Goal: Information Seeking & Learning: Learn about a topic

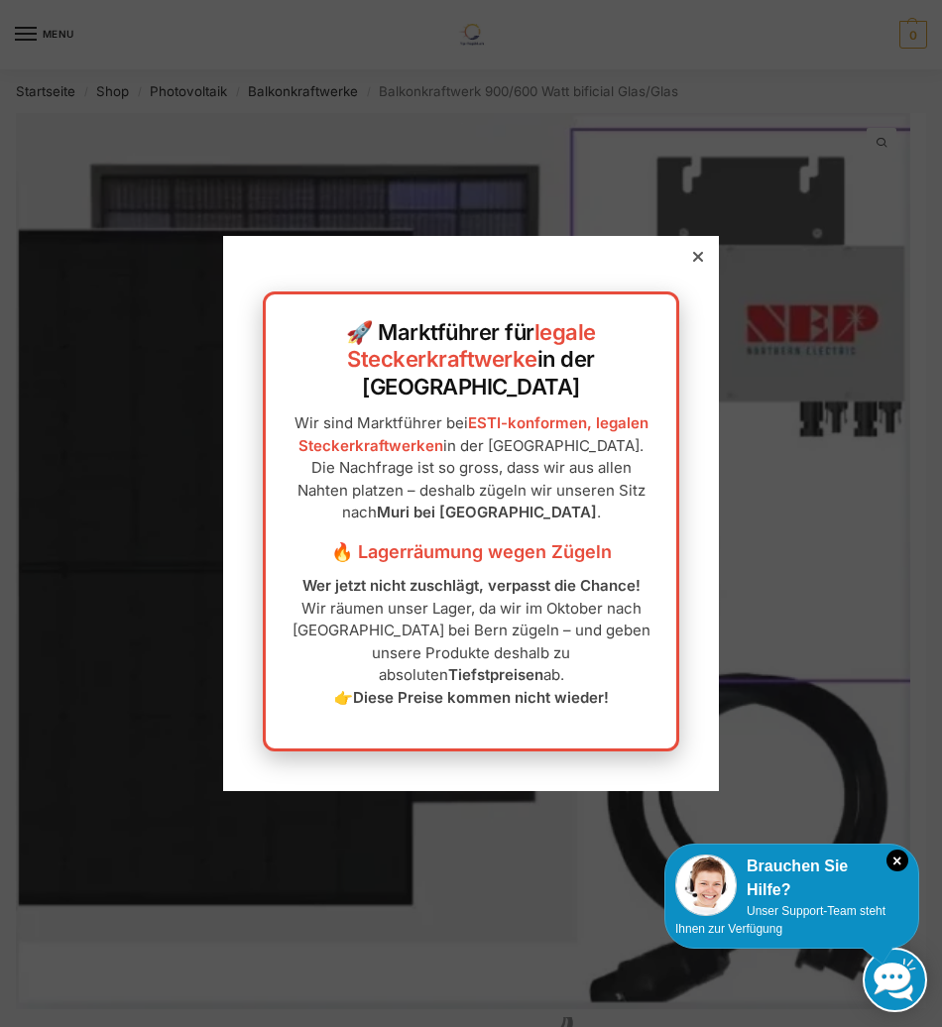
click at [689, 266] on div at bounding box center [698, 257] width 18 height 18
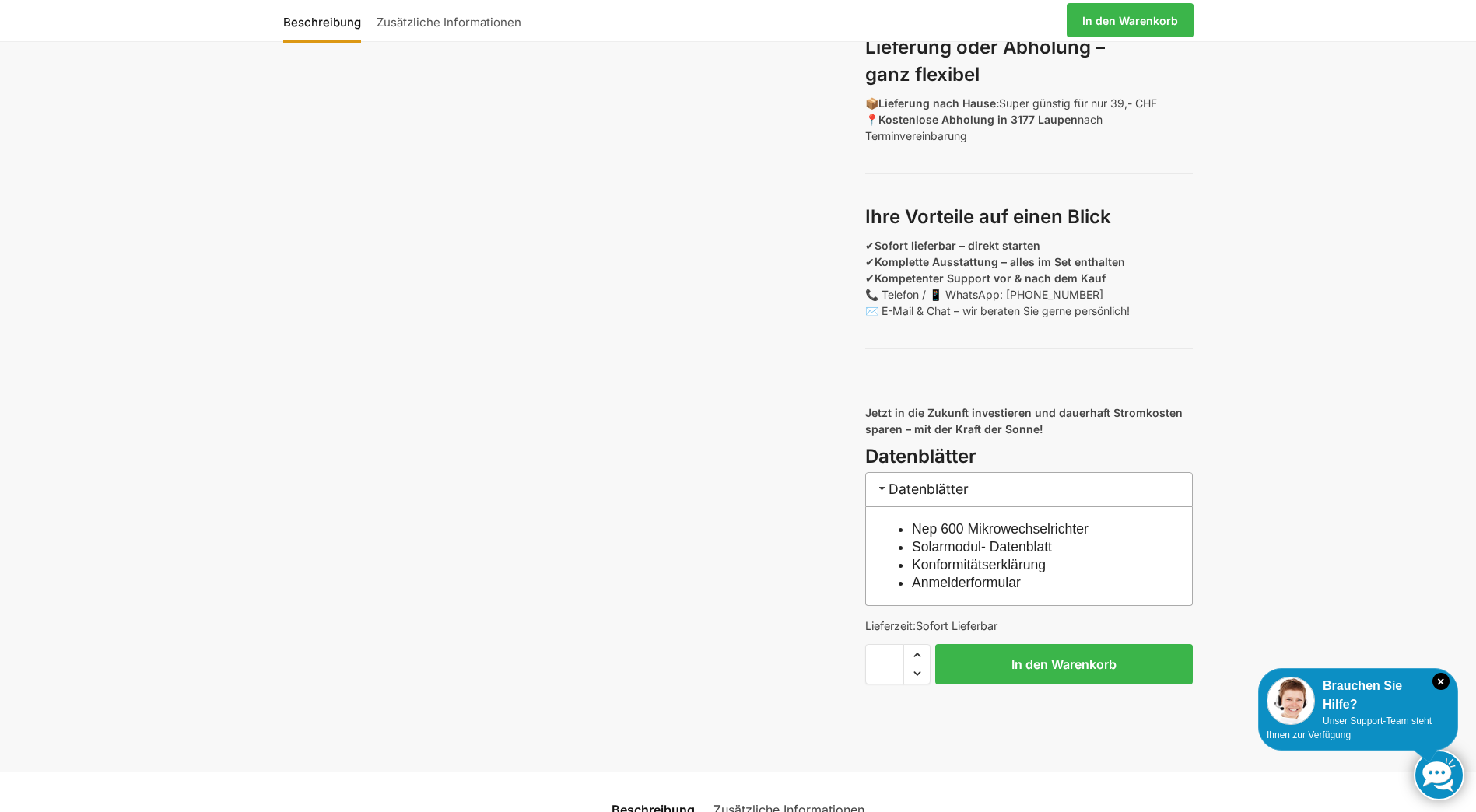
scroll to position [856, 0]
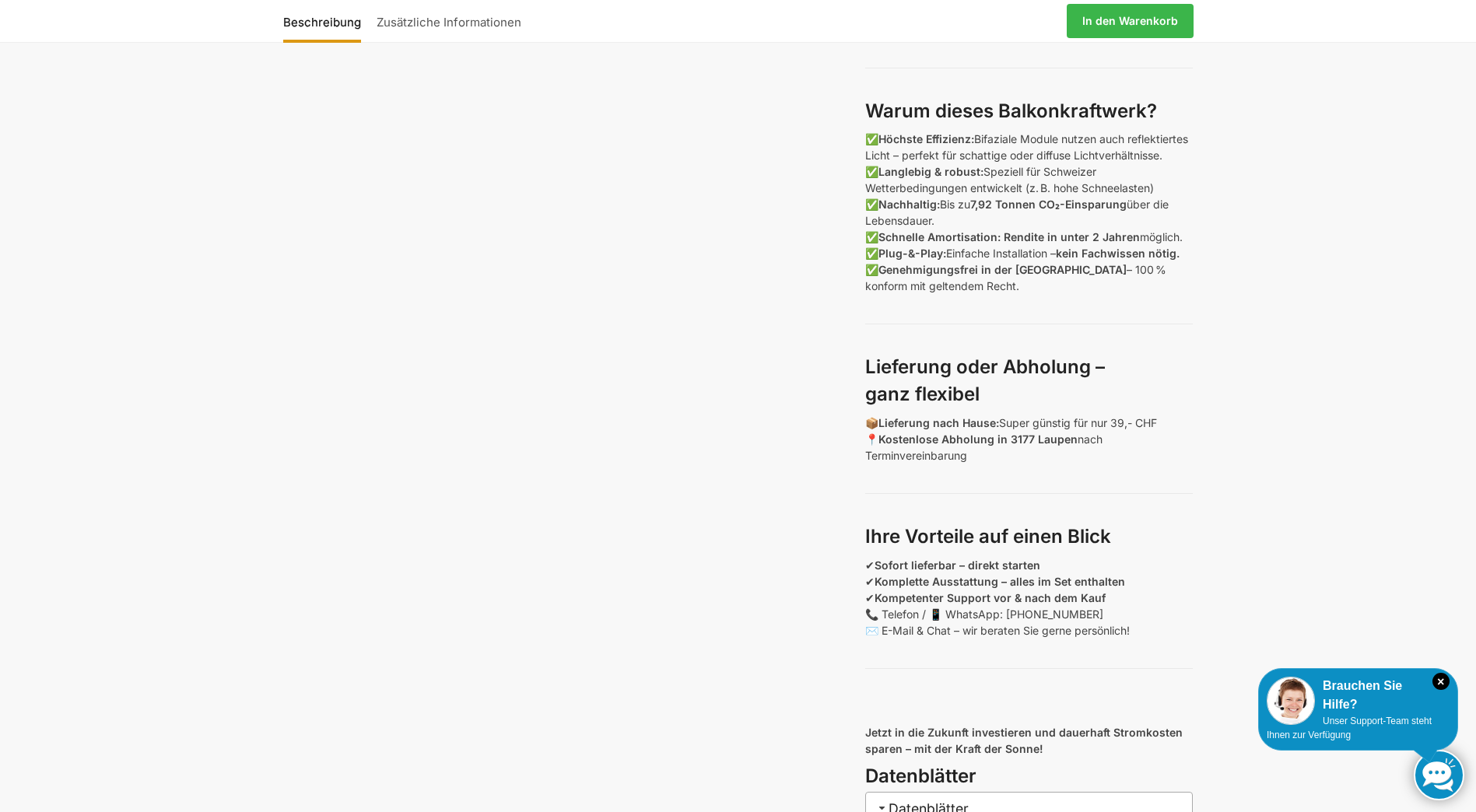
click at [444, 16] on link "Zusätzliche Informationen" at bounding box center [449, 21] width 160 height 38
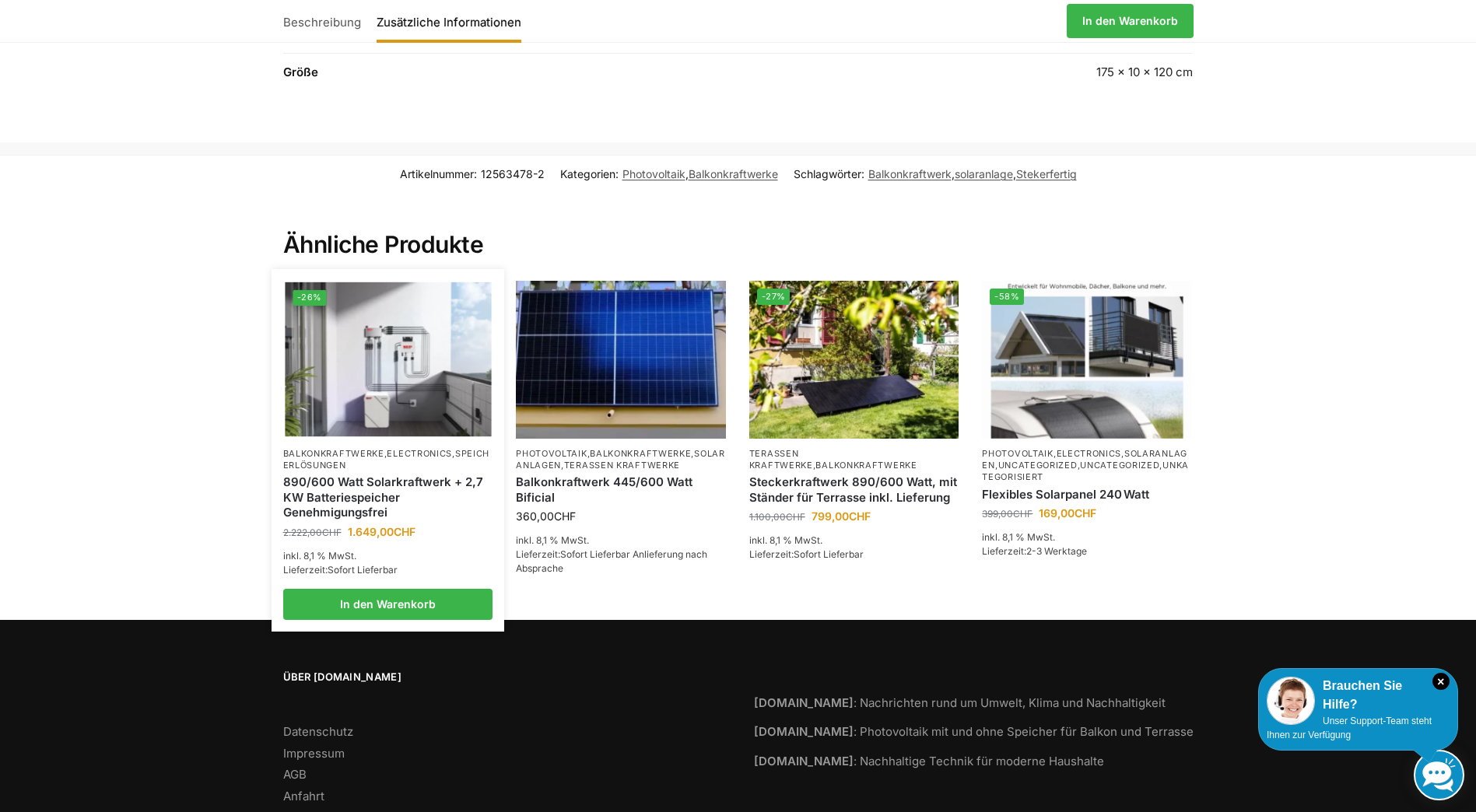
scroll to position [2080, 0]
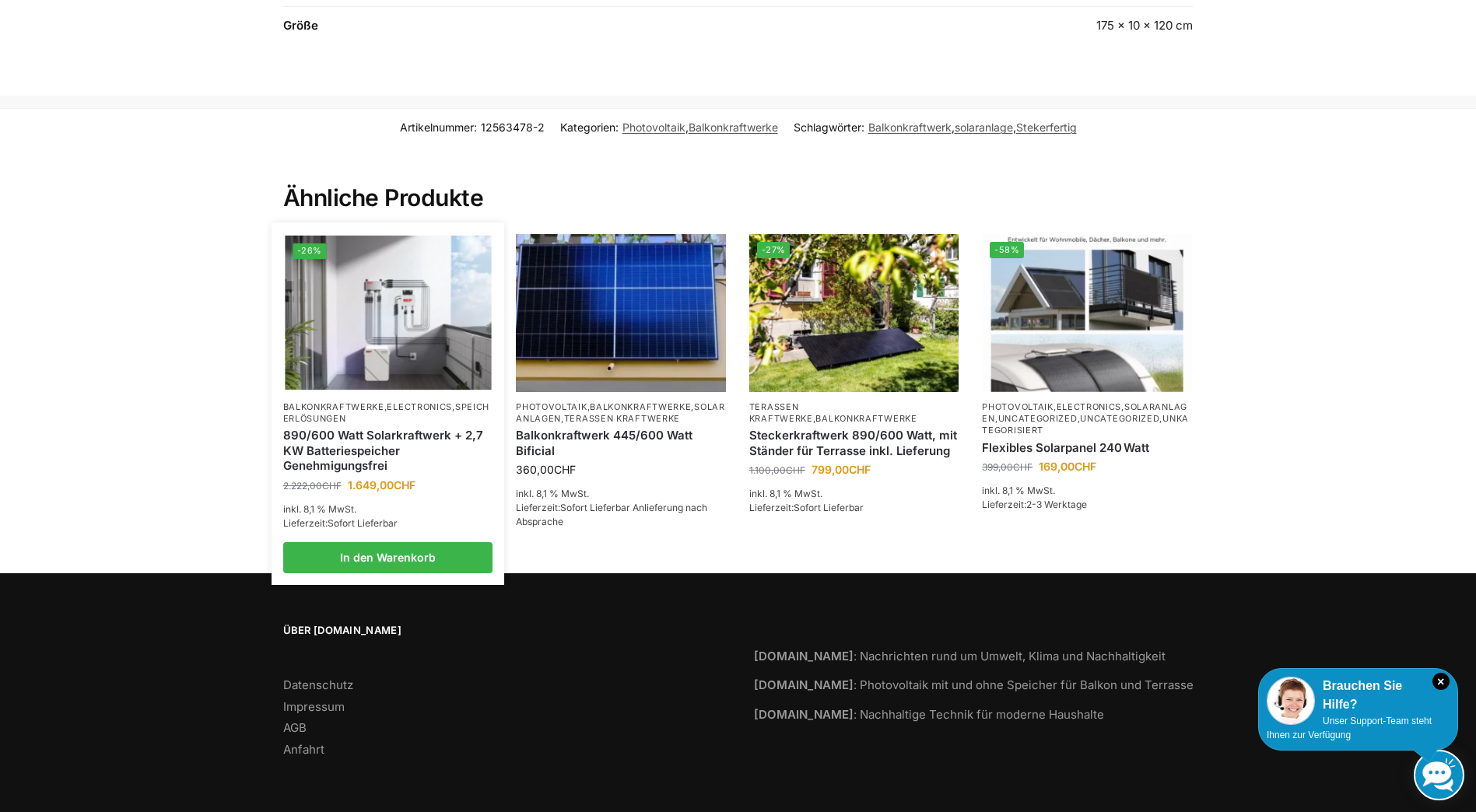
click at [315, 268] on img at bounding box center [388, 313] width 206 height 155
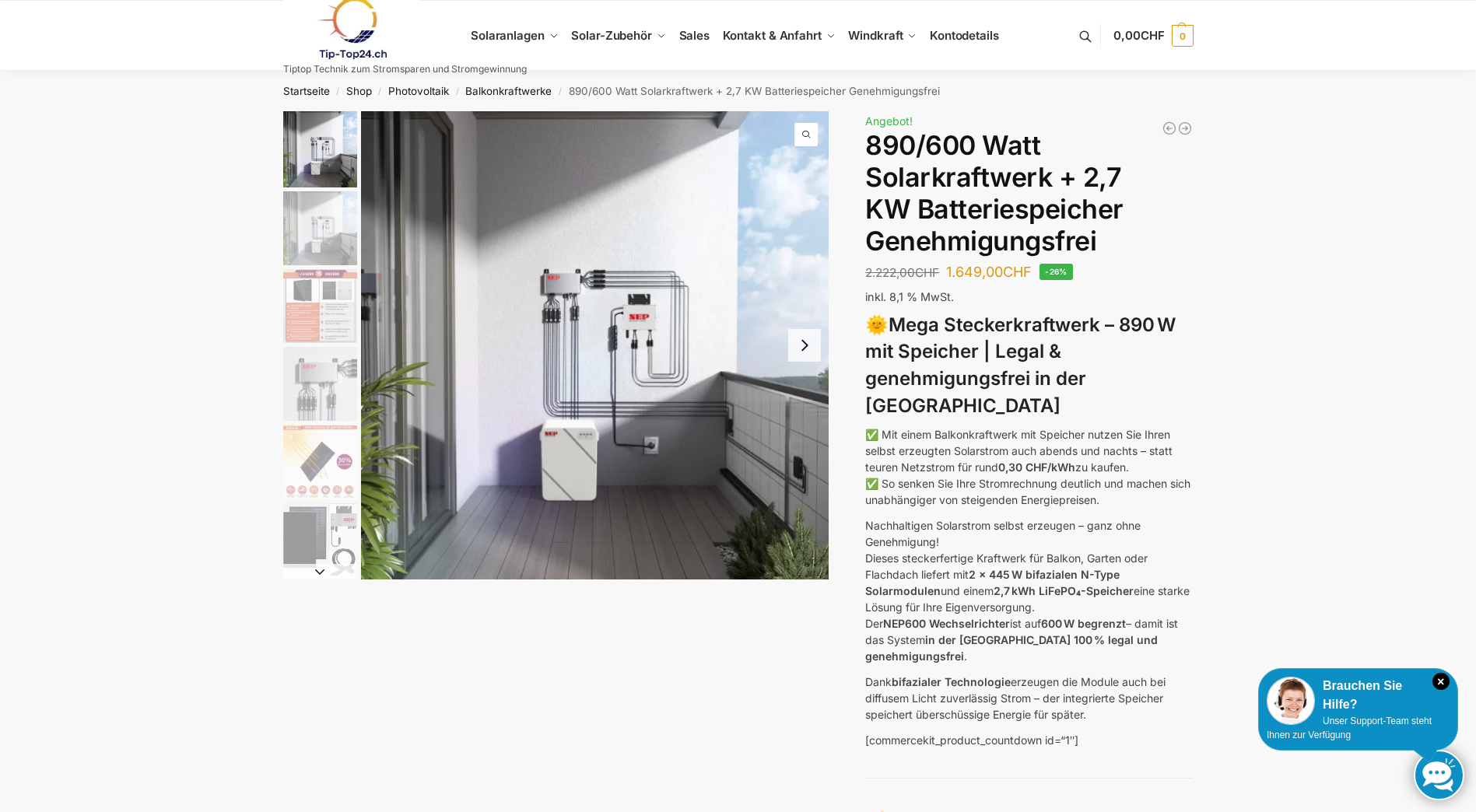
click at [330, 396] on img "4 / 12" at bounding box center [320, 384] width 74 height 74
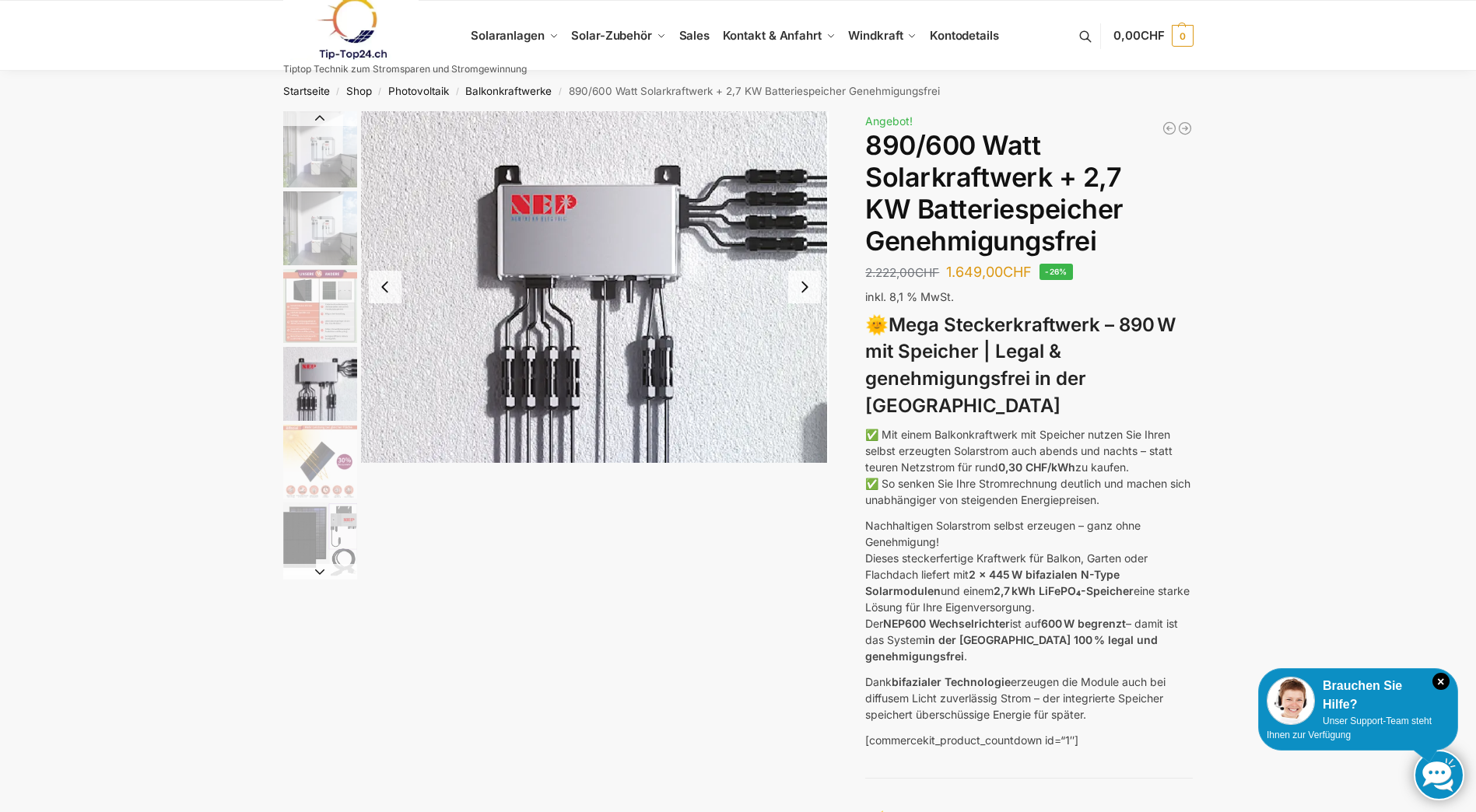
click at [303, 479] on img "5 / 12" at bounding box center [320, 462] width 74 height 74
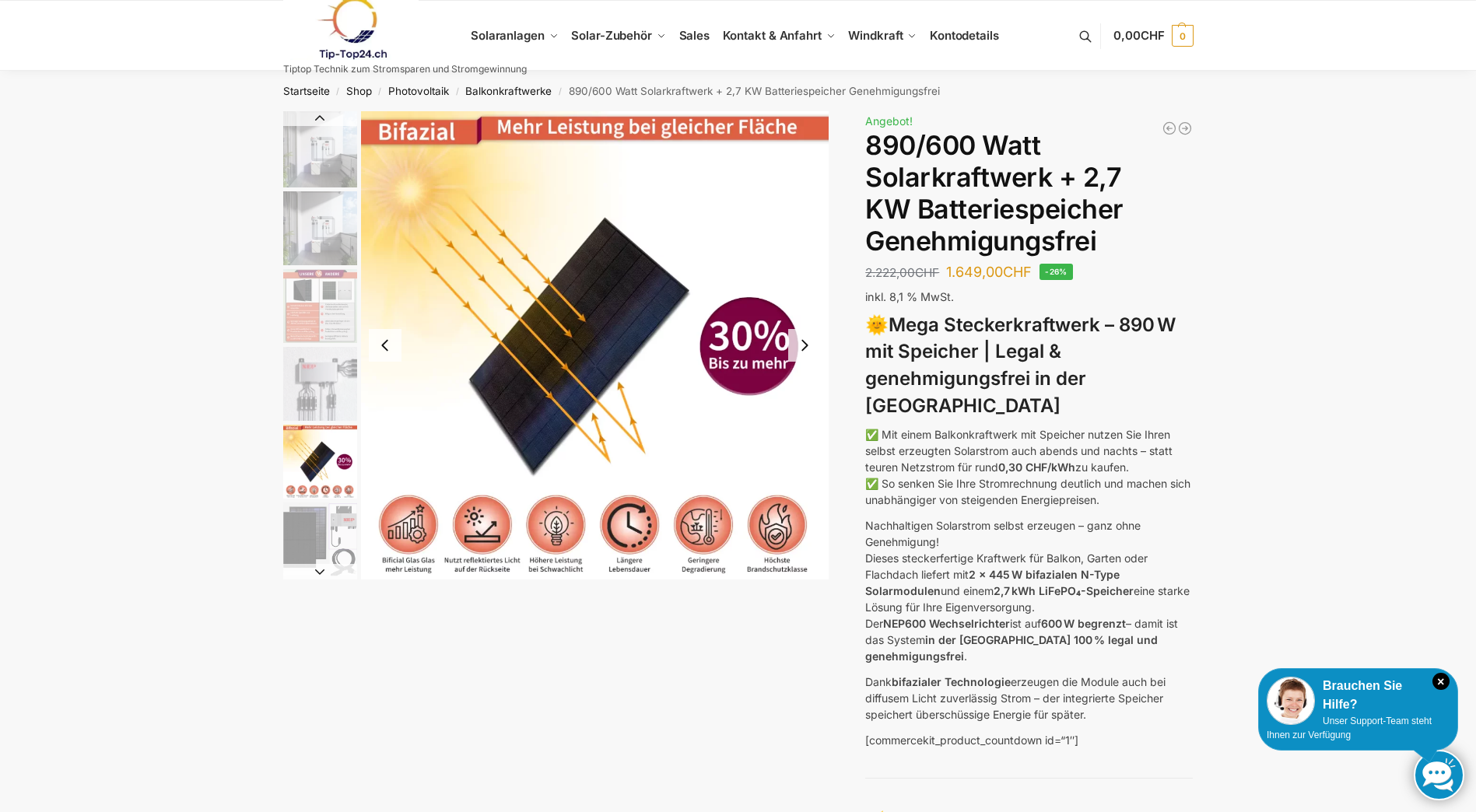
click at [314, 554] on img "6 / 12" at bounding box center [320, 540] width 74 height 74
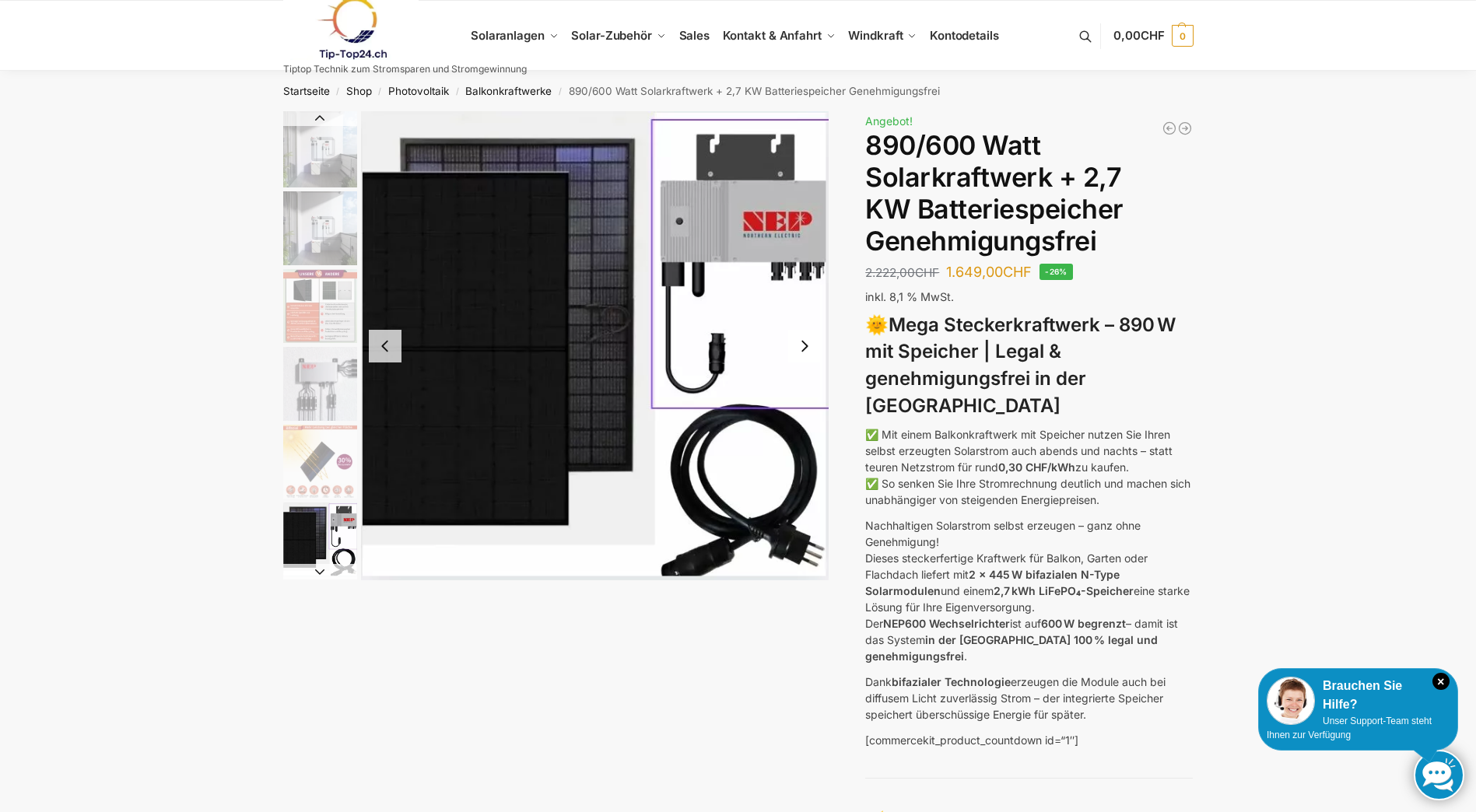
click at [297, 246] on img "2 / 12" at bounding box center [320, 228] width 74 height 74
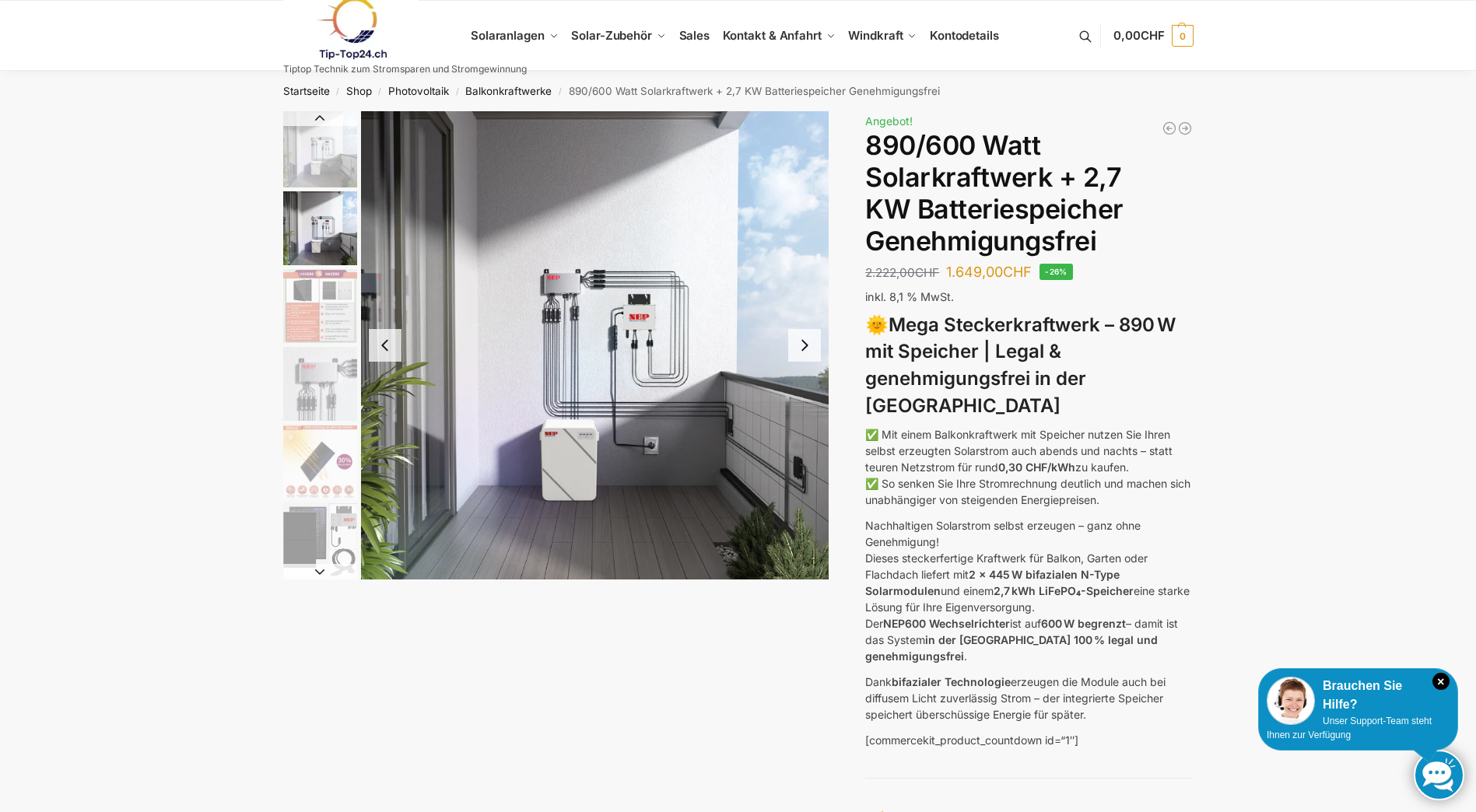
click at [319, 175] on img "1 / 12" at bounding box center [320, 149] width 74 height 76
click at [331, 180] on img "1 / 12" at bounding box center [320, 149] width 74 height 76
click at [302, 242] on img "2 / 12" at bounding box center [320, 228] width 74 height 74
click at [312, 318] on img "3 / 12" at bounding box center [320, 306] width 74 height 74
